Goal: Navigation & Orientation: Understand site structure

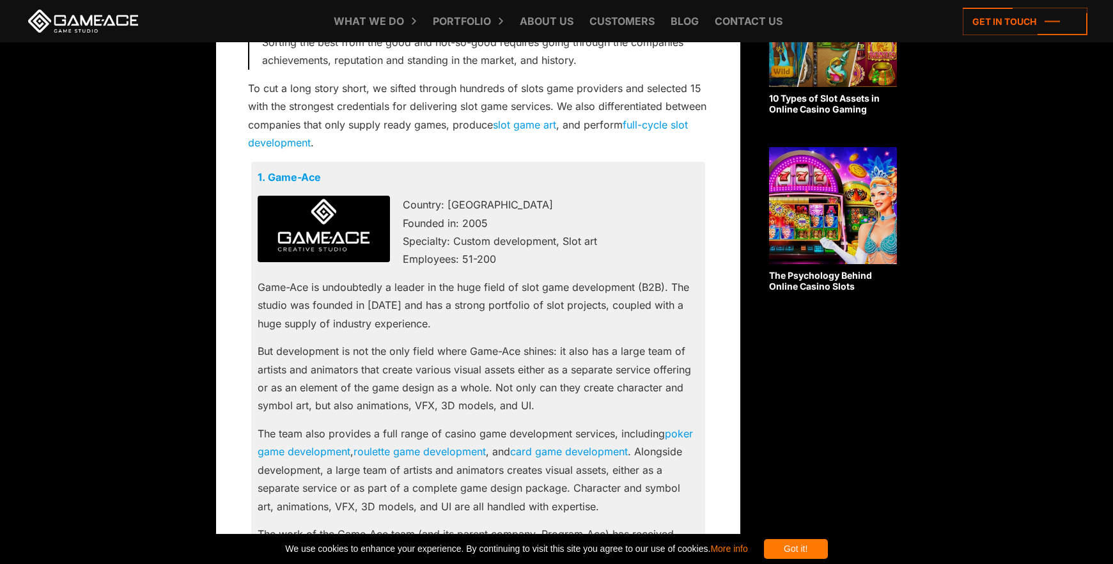
scroll to position [703, 0]
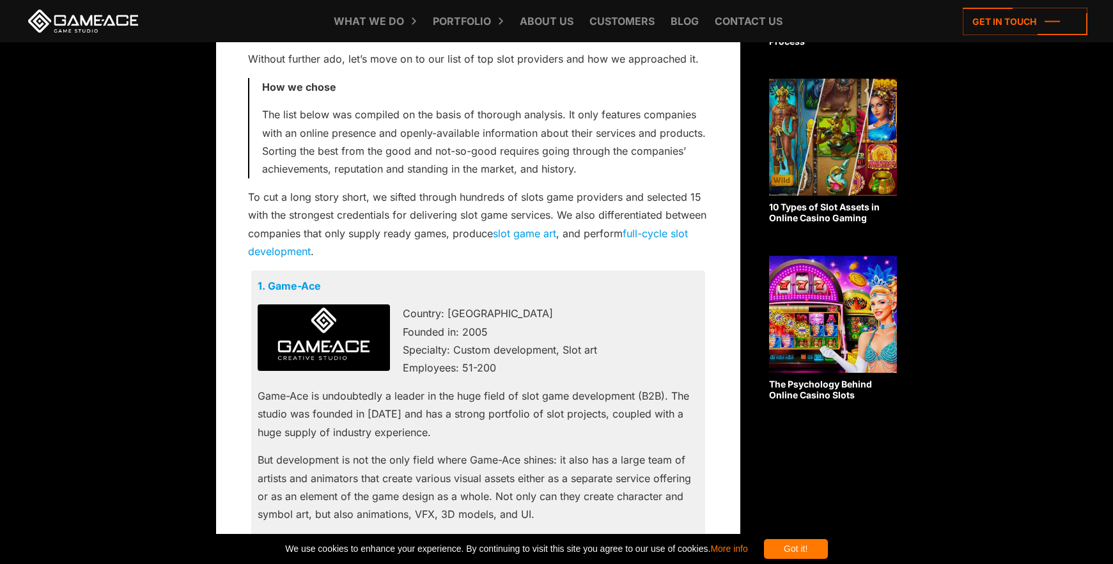
click at [827, 157] on img at bounding box center [833, 137] width 128 height 117
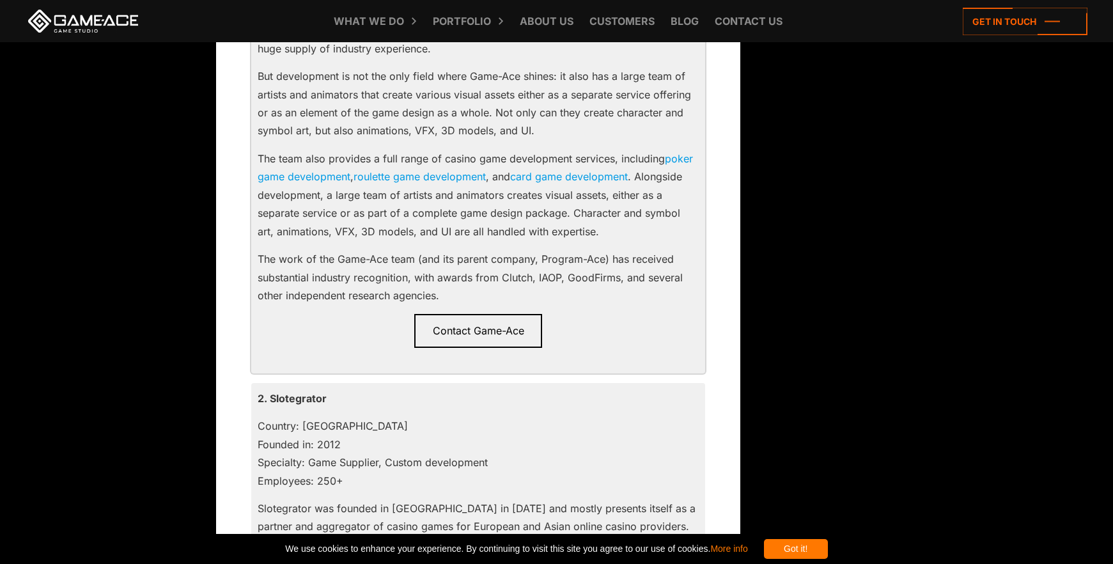
scroll to position [1395, 0]
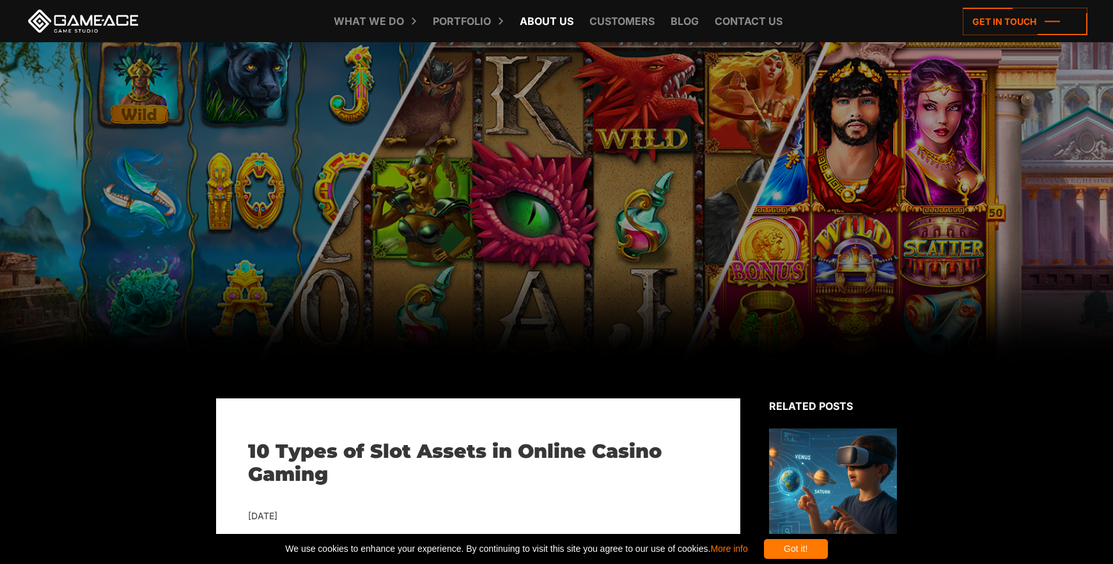
click at [544, 15] on link "About Us" at bounding box center [546, 21] width 66 height 42
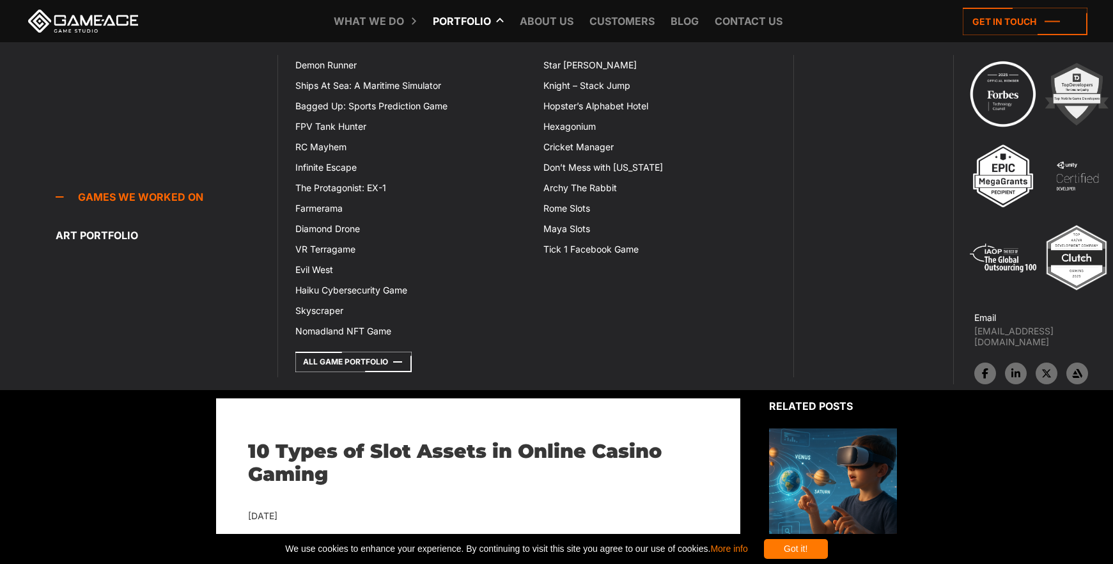
click at [490, 14] on link "Portfolio" at bounding box center [461, 21] width 71 height 42
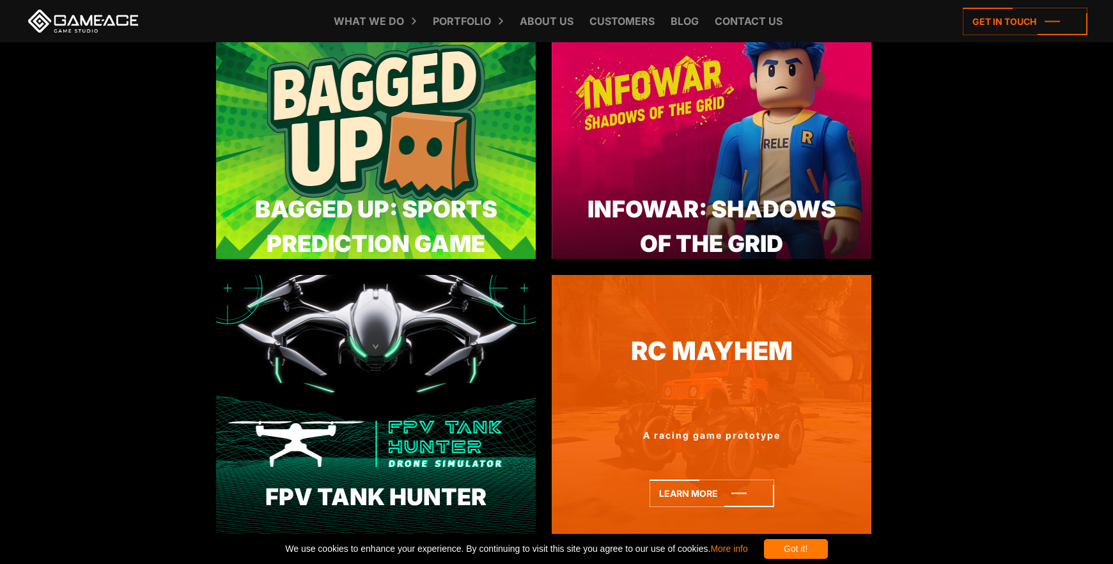
scroll to position [1087, 0]
